Goal: Transaction & Acquisition: Purchase product/service

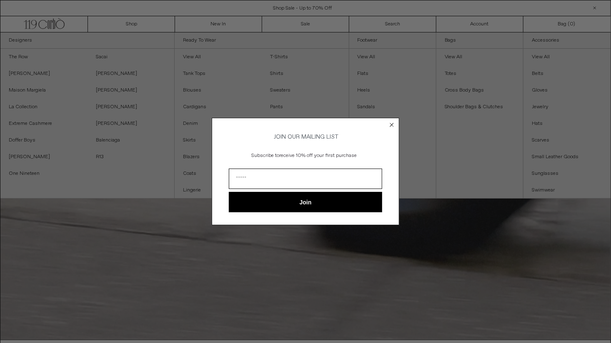
click at [139, 23] on div "Close dialog JOIN OUR MAILING LIST Subscribe to receive 10% off your first purc…" at bounding box center [305, 171] width 611 height 343
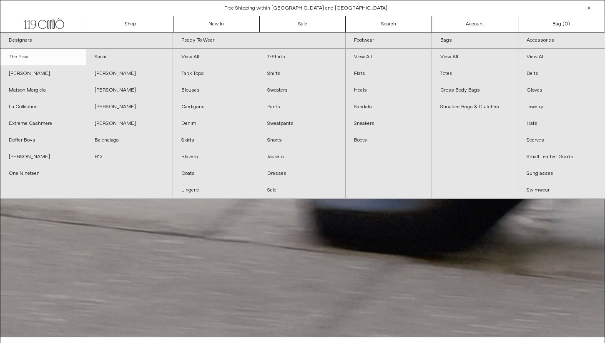
click at [24, 54] on link "The Row" at bounding box center [43, 57] width 86 height 17
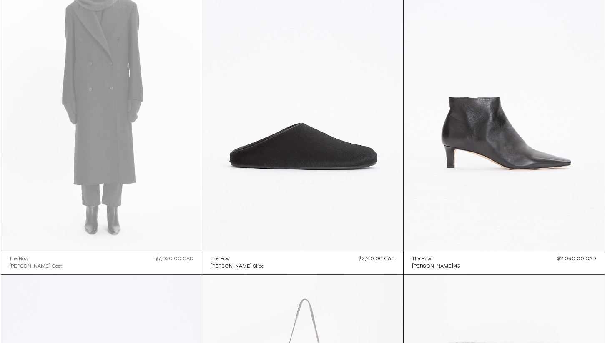
scroll to position [1389, 0]
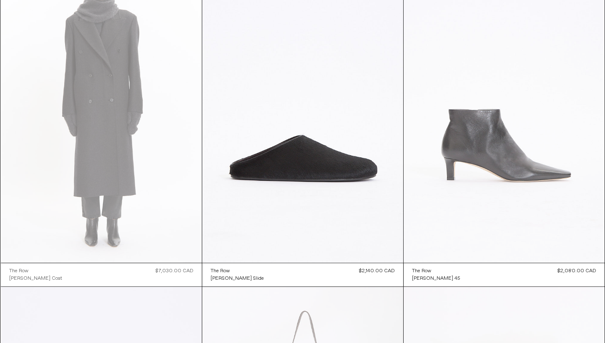
click at [503, 158] on at bounding box center [503, 112] width 201 height 301
